Goal: Information Seeking & Learning: Understand process/instructions

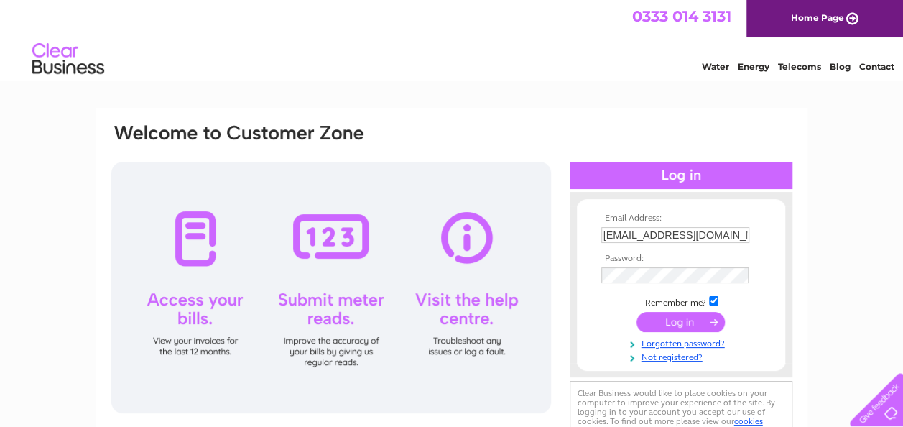
click at [673, 323] on input "submit" at bounding box center [680, 322] width 88 height 20
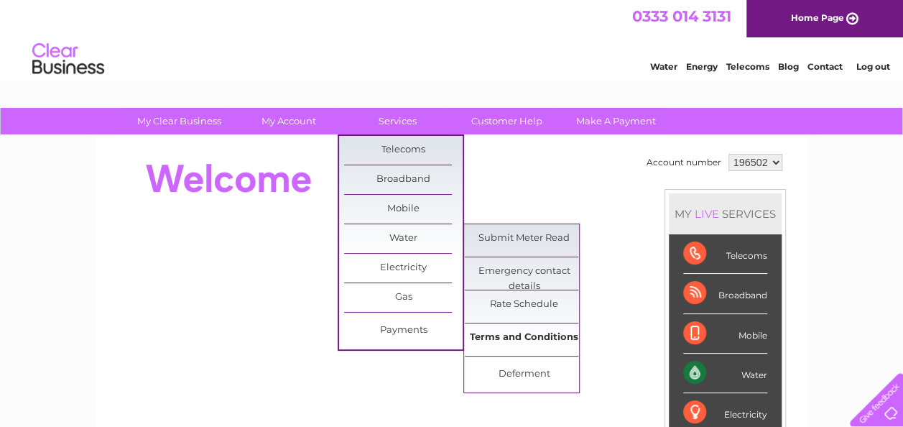
click at [506, 335] on link "Terms and Conditions" at bounding box center [524, 337] width 119 height 29
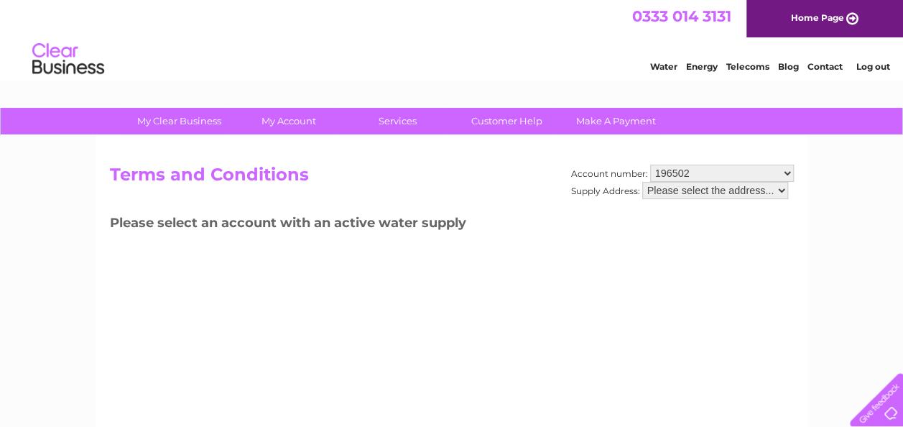
click at [779, 191] on select "Please select the address..." at bounding box center [715, 190] width 146 height 17
click at [782, 190] on select "Please select the address..." at bounding box center [715, 190] width 146 height 17
click at [642, 182] on select "Please select the address..." at bounding box center [715, 190] width 146 height 17
click at [784, 188] on select "Please select the address..." at bounding box center [715, 190] width 146 height 17
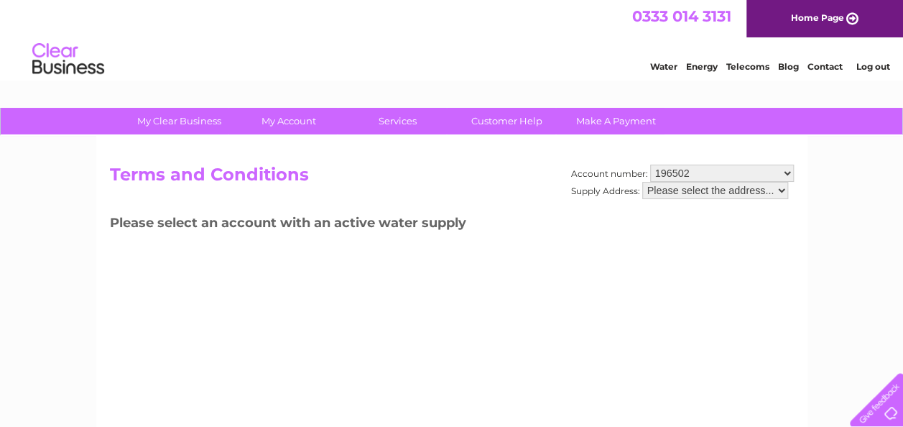
drag, startPoint x: 784, startPoint y: 188, endPoint x: 794, endPoint y: 238, distance: 50.6
click at [794, 238] on div "Account number: 196502 446645 Supply Address: Please select the address... Term…" at bounding box center [451, 337] width 711 height 402
click at [662, 185] on select "Please select the address..." at bounding box center [715, 190] width 146 height 17
click at [662, 189] on select "Please select the address..." at bounding box center [715, 190] width 146 height 17
click at [785, 169] on select "196502 446645" at bounding box center [722, 172] width 144 height 17
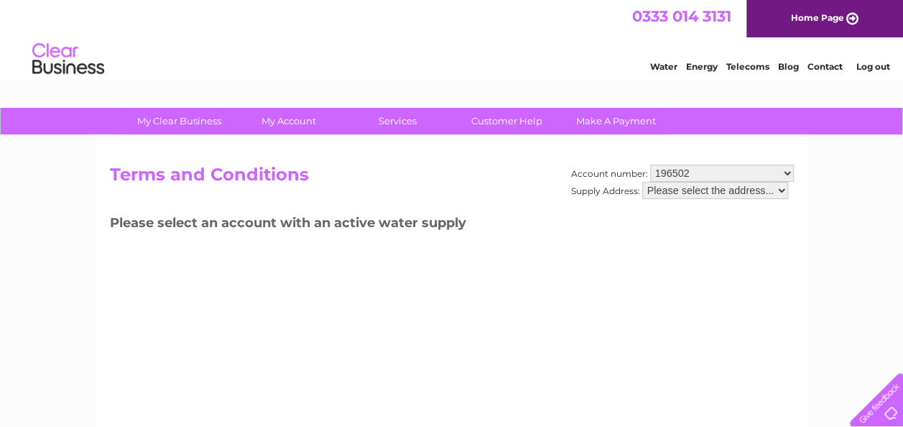
click at [650, 164] on select "196502 446645" at bounding box center [722, 172] width 144 height 17
click at [780, 190] on select "Please select the address..." at bounding box center [715, 190] width 146 height 17
click at [729, 188] on select "Please select the address..." at bounding box center [715, 190] width 146 height 17
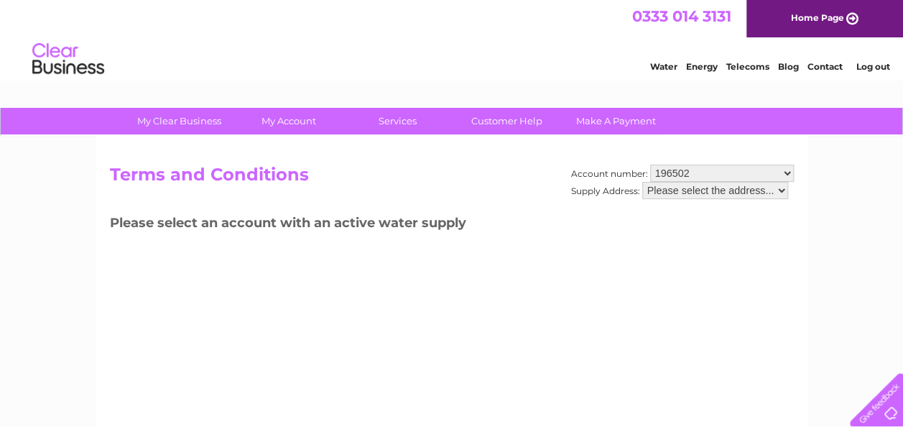
click at [664, 66] on link "Water" at bounding box center [663, 66] width 27 height 11
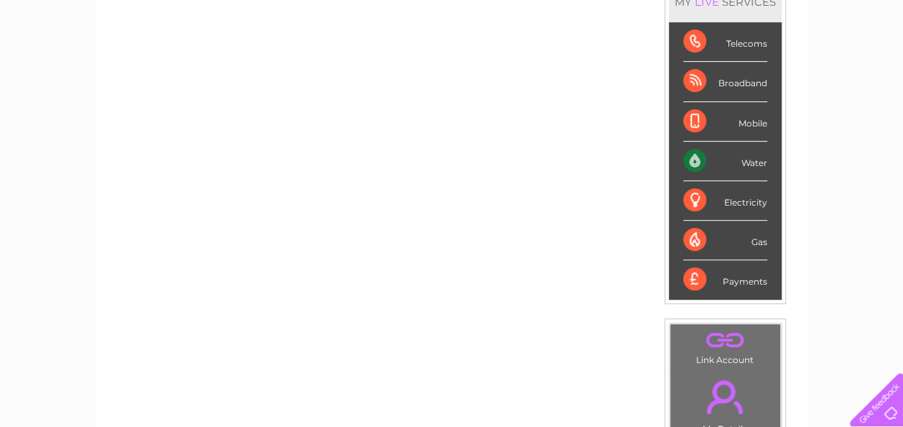
scroll to position [213, 0]
click at [715, 159] on div "Water" at bounding box center [725, 161] width 84 height 40
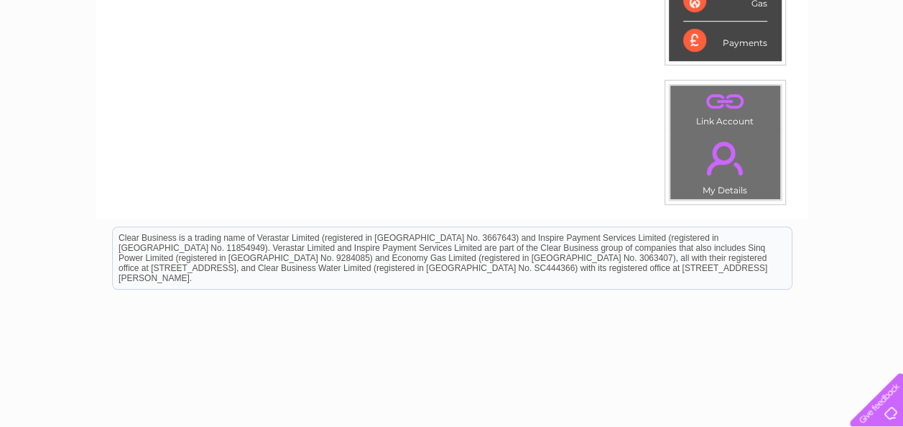
scroll to position [0, 0]
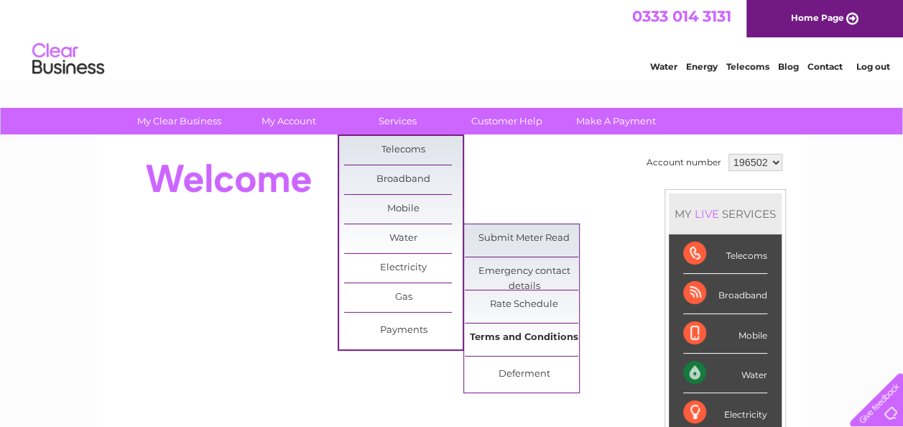
click at [524, 332] on link "Terms and Conditions" at bounding box center [524, 337] width 119 height 29
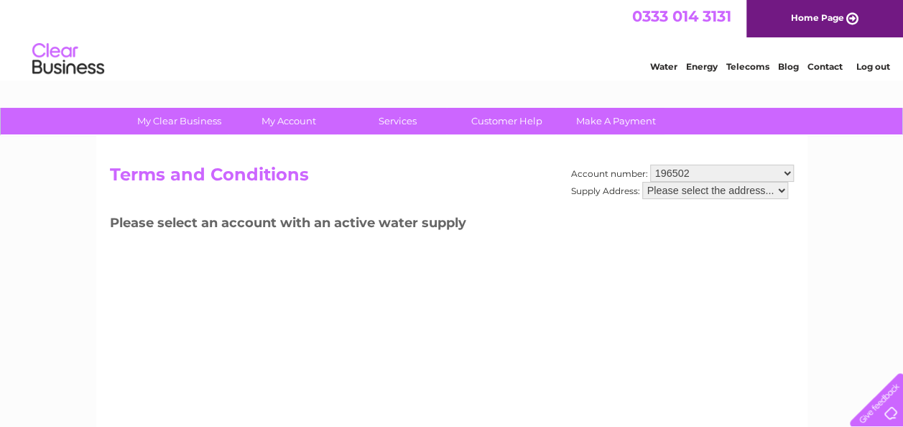
click at [733, 185] on select "Please select the address..." at bounding box center [715, 190] width 146 height 17
click at [731, 193] on select "Please select the address..." at bounding box center [715, 190] width 146 height 17
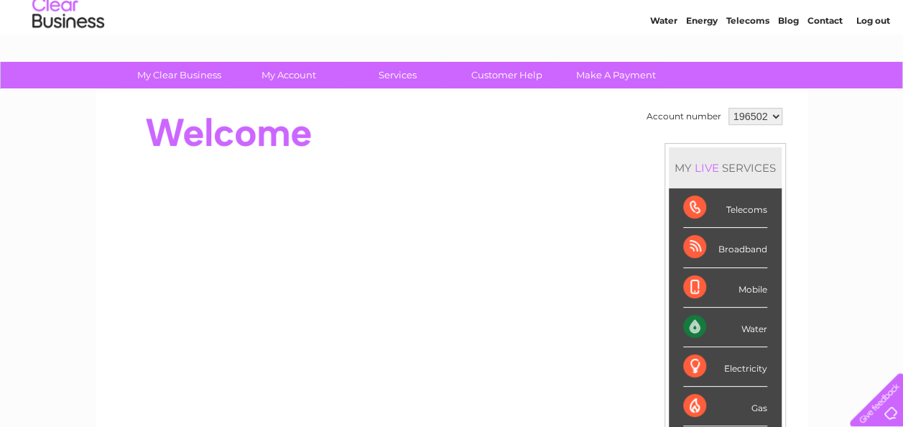
scroll to position [101, 0]
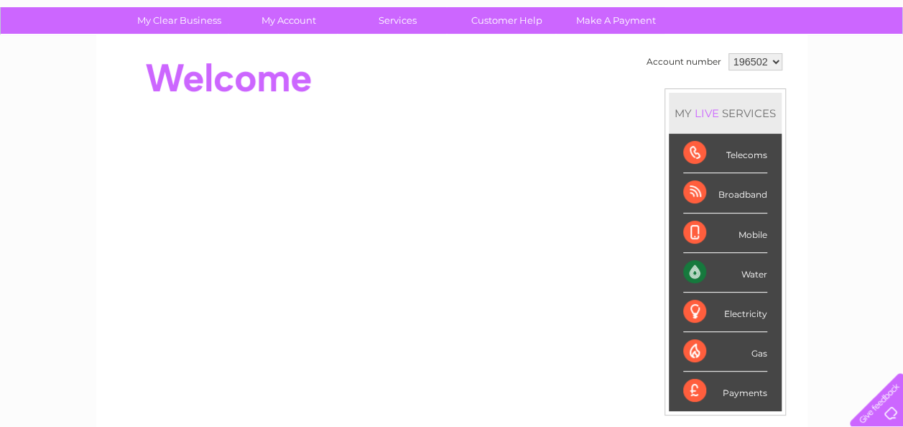
click at [736, 267] on div "Water" at bounding box center [725, 273] width 84 height 40
click at [518, 15] on link "Customer Help" at bounding box center [507, 20] width 119 height 27
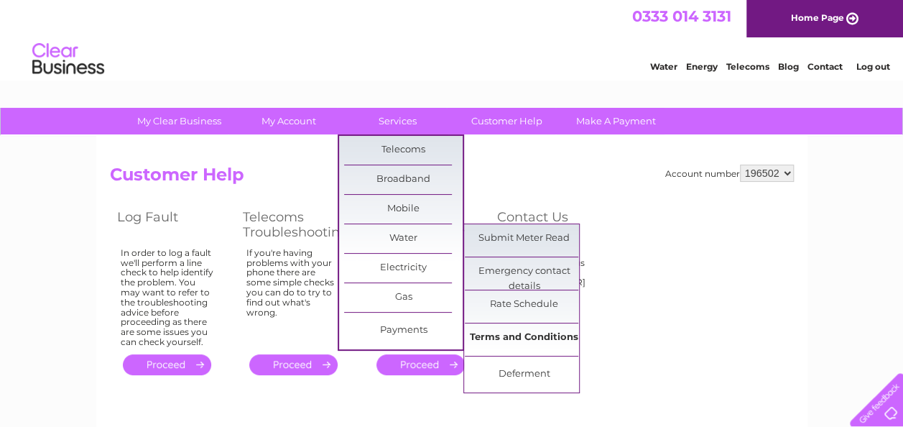
click at [511, 336] on link "Terms and Conditions" at bounding box center [524, 337] width 119 height 29
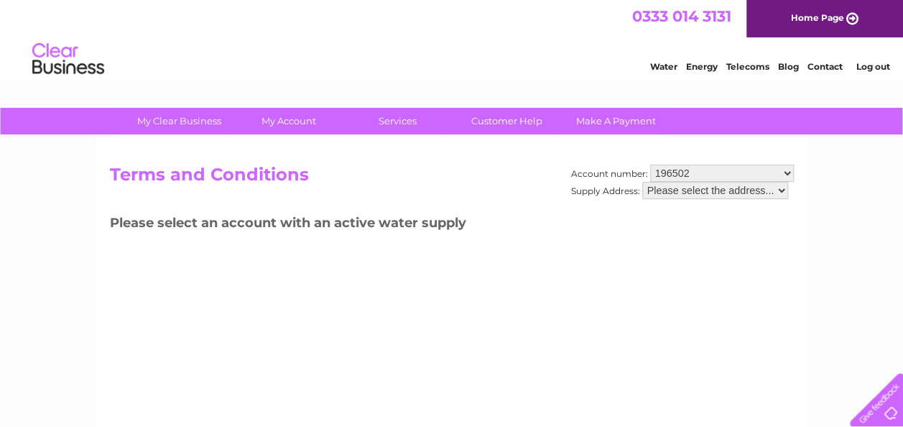
click at [616, 190] on label "Supply Address:" at bounding box center [605, 190] width 69 height 11
click at [642, 190] on select "Please select the address..." at bounding box center [715, 190] width 146 height 17
click at [785, 187] on select "Please select the address..." at bounding box center [715, 190] width 146 height 17
click at [642, 182] on select "Please select the address..." at bounding box center [715, 190] width 146 height 17
click at [718, 190] on select "Please select the address..." at bounding box center [715, 190] width 146 height 17
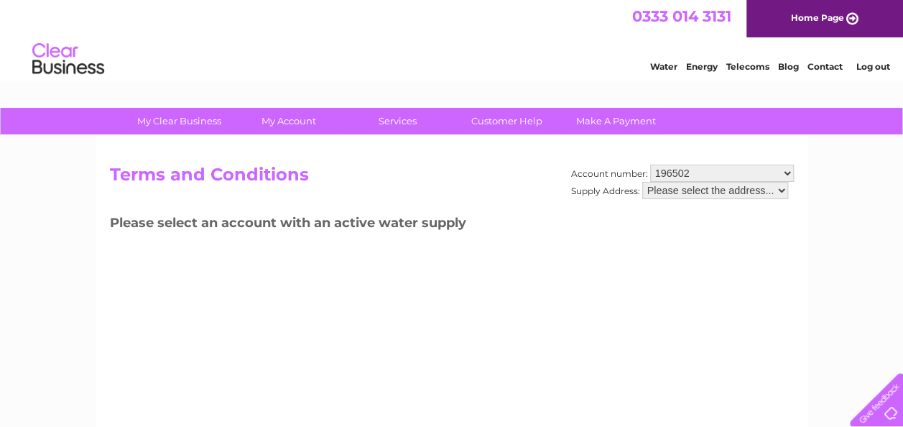
click at [718, 190] on select "Please select the address..." at bounding box center [715, 190] width 146 height 17
drag, startPoint x: 715, startPoint y: 190, endPoint x: 768, endPoint y: 307, distance: 127.6
click at [768, 307] on div "Account number: 196502 446645 Supply Address: Please select the address... Term…" at bounding box center [451, 337] width 711 height 402
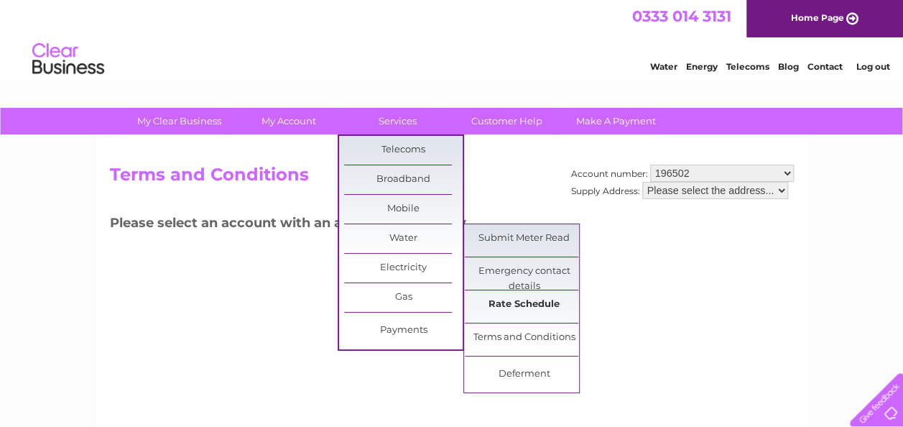
click at [519, 297] on link "Rate Schedule" at bounding box center [524, 304] width 119 height 29
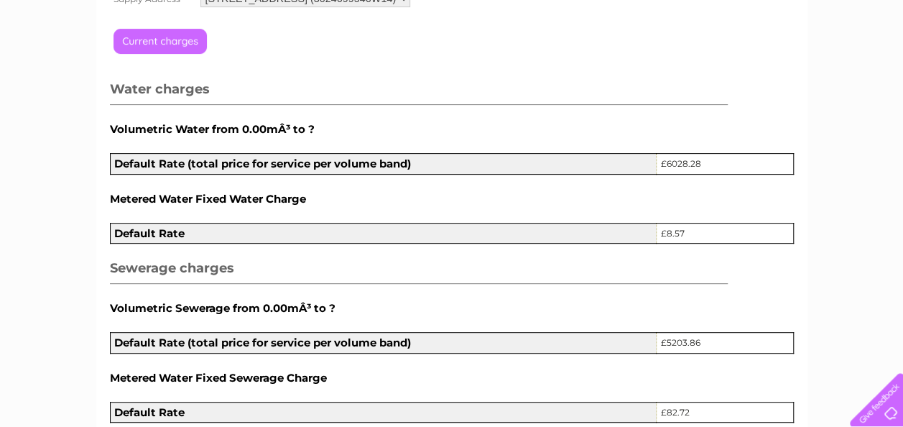
scroll to position [72, 0]
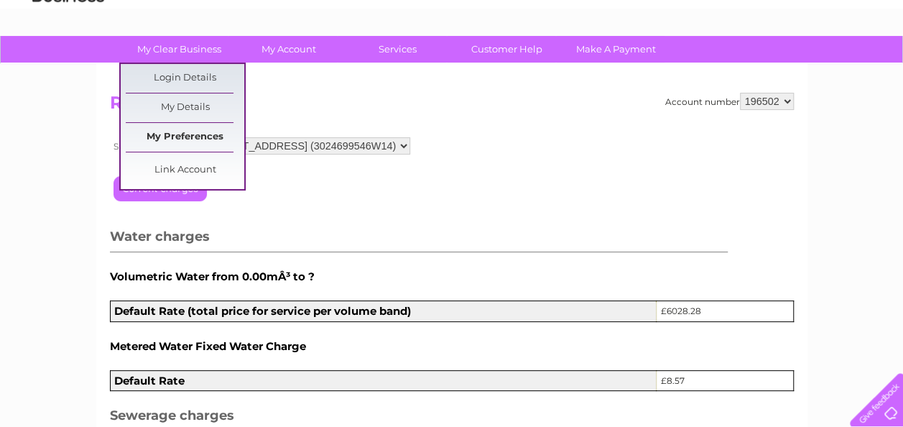
click at [174, 135] on link "My Preferences" at bounding box center [185, 137] width 119 height 29
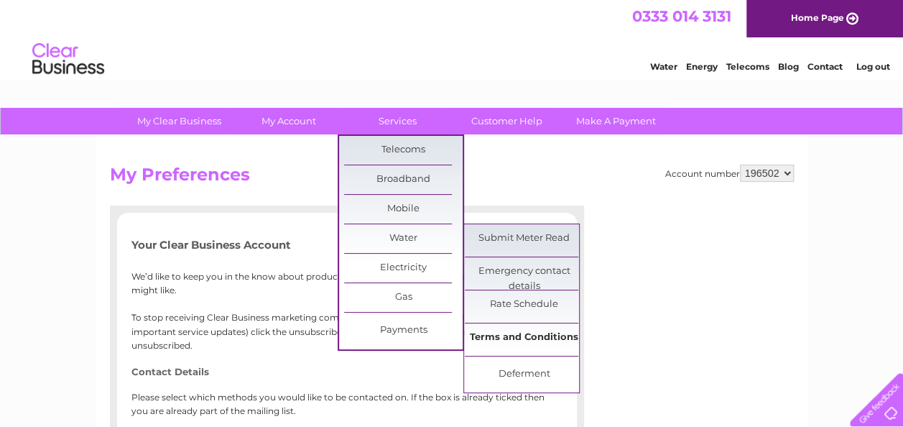
click at [510, 335] on link "Terms and Conditions" at bounding box center [524, 337] width 119 height 29
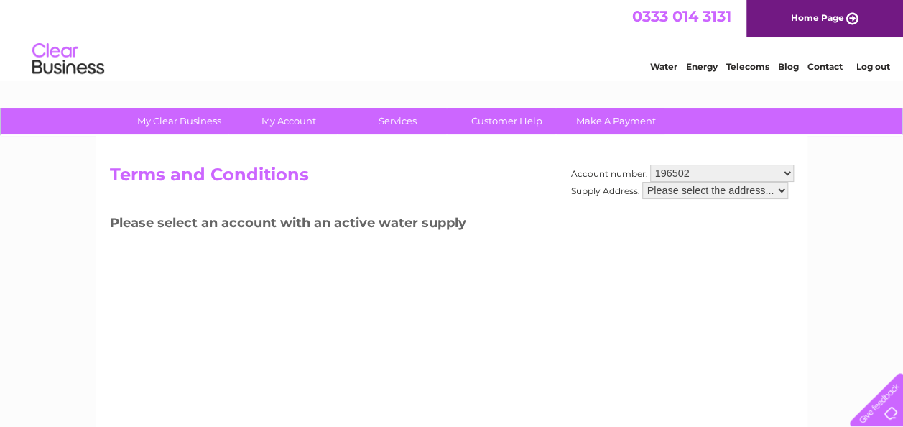
click at [789, 172] on select "196502 446645" at bounding box center [722, 172] width 144 height 17
click at [650, 164] on select "196502 446645" at bounding box center [722, 172] width 144 height 17
click at [782, 190] on select "Please select the address..." at bounding box center [715, 190] width 146 height 17
click at [642, 182] on select "Please select the address..." at bounding box center [715, 190] width 146 height 17
